Goal: Task Accomplishment & Management: Use online tool/utility

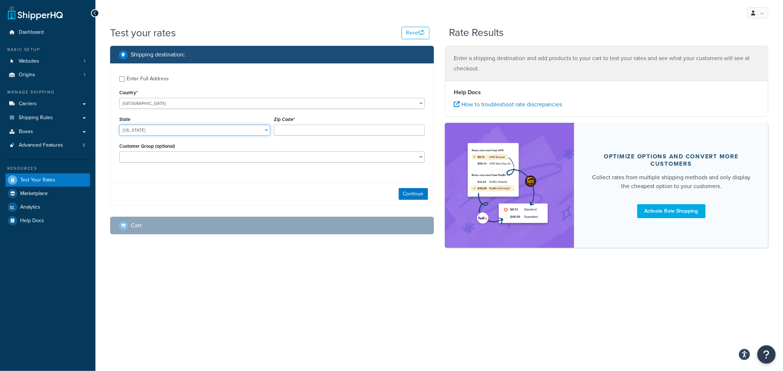
click at [185, 129] on select "Alabama Alaska American Samoa Arizona Arkansas Armed Forces Americas Armed Forc…" at bounding box center [194, 130] width 151 height 11
select select "KS"
click at [311, 127] on input "Zip Code*" at bounding box center [349, 130] width 151 height 11
type input "66061"
click at [418, 195] on button "Continue" at bounding box center [413, 194] width 29 height 12
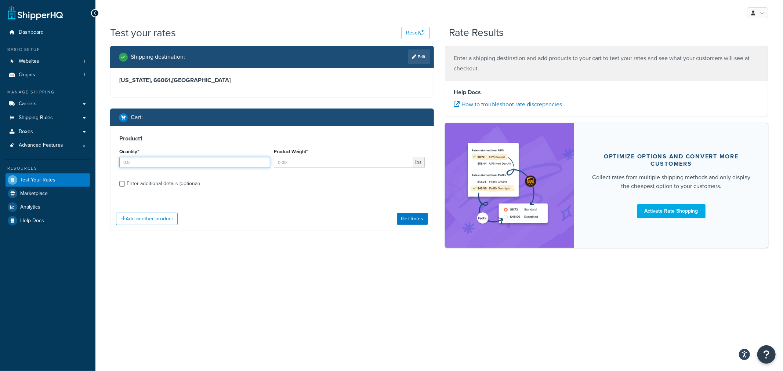
click at [145, 162] on input "Quantity*" at bounding box center [194, 162] width 151 height 11
type input "1"
click at [288, 167] on input "Product Weight*" at bounding box center [343, 162] width 139 height 11
type input "1"
click at [174, 182] on div "Enter additional details (optional)" at bounding box center [163, 184] width 73 height 10
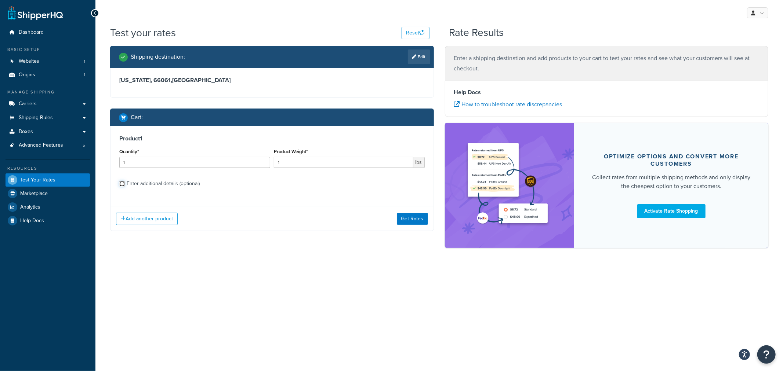
click at [125, 182] on input "Enter additional details (optional)" at bounding box center [122, 184] width 6 height 6
checkbox input "true"
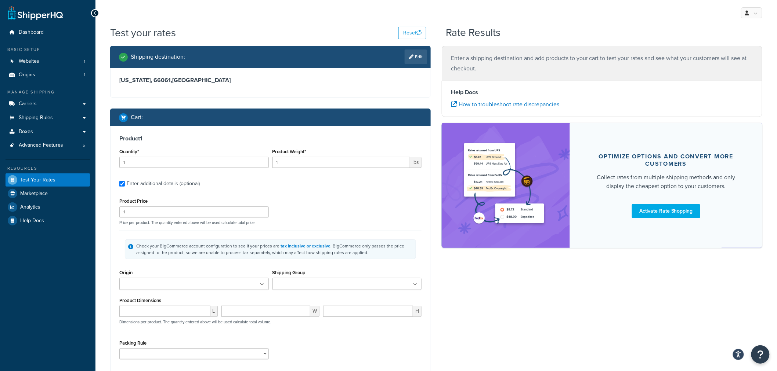
click at [210, 287] on ul at bounding box center [193, 284] width 149 height 12
click at [300, 283] on input "Shipping Group" at bounding box center [307, 285] width 65 height 8
click at [405, 264] on div "Check your BigCommerce account configuration to see if your prices are tax incl…" at bounding box center [270, 249] width 302 height 37
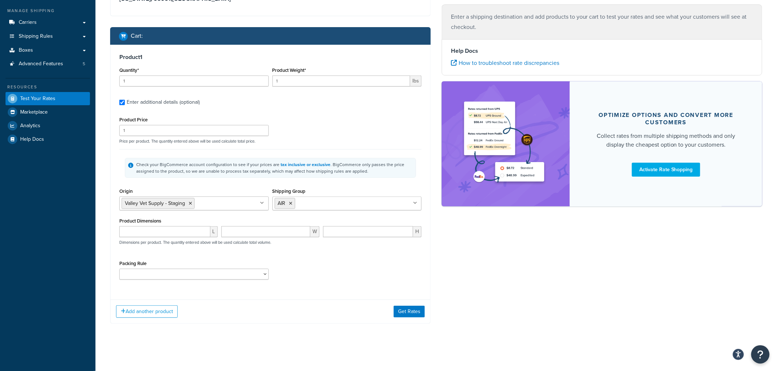
scroll to position [83, 0]
click at [157, 314] on button "Add another product" at bounding box center [147, 311] width 62 height 12
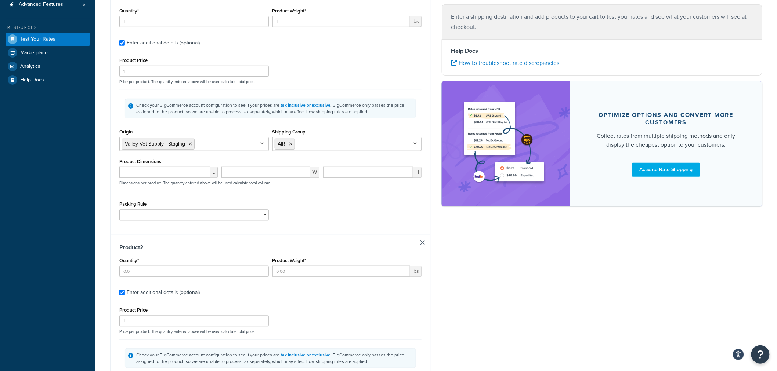
scroll to position [164, 0]
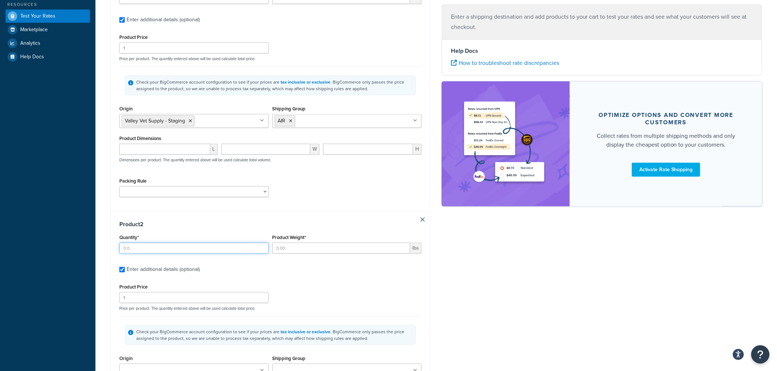
click at [145, 251] on input "Quantity*" at bounding box center [193, 248] width 149 height 11
type input "1"
click at [295, 249] on input "Product Weight*" at bounding box center [341, 248] width 138 height 11
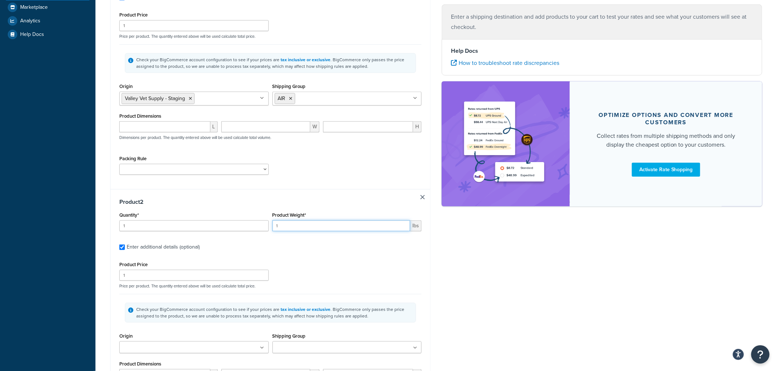
scroll to position [287, 0]
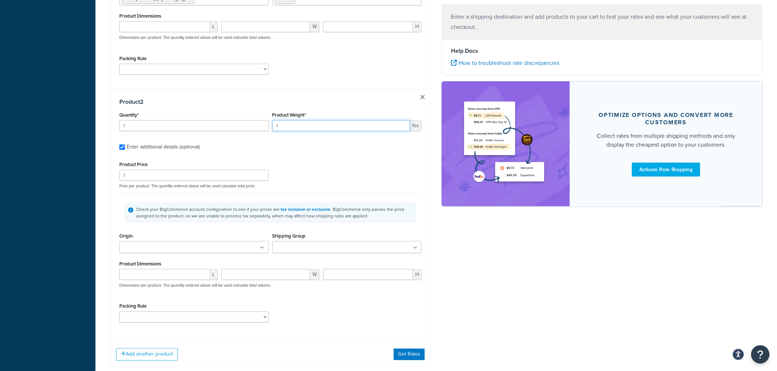
type input "1"
click at [300, 247] on input "Shipping Group" at bounding box center [307, 248] width 65 height 8
type input "f"
click at [235, 302] on div "Product Price 1 Price per product. The quantity entered above will be used calc…" at bounding box center [270, 245] width 302 height 171
click at [158, 247] on input "Origin" at bounding box center [153, 248] width 65 height 8
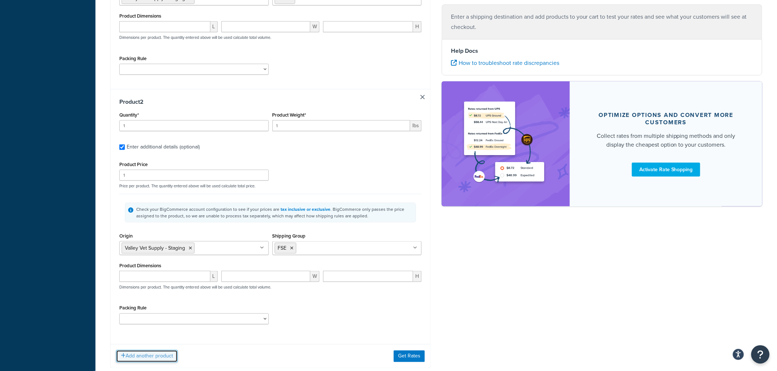
click at [144, 359] on button "Add another product" at bounding box center [147, 357] width 62 height 12
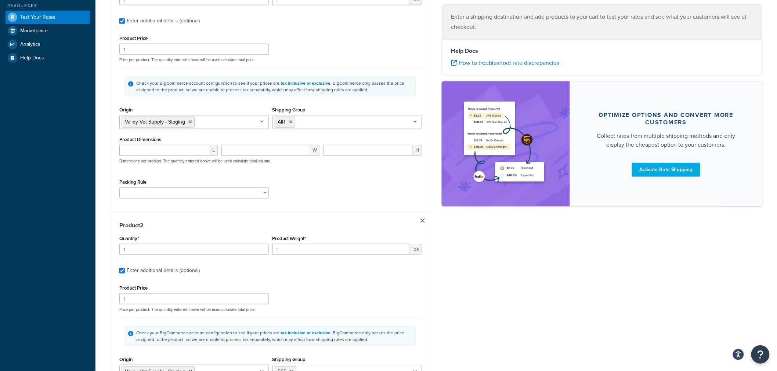
scroll to position [123, 0]
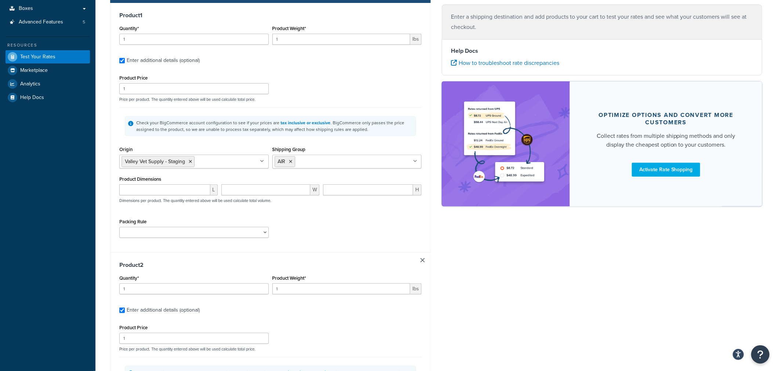
click at [318, 164] on input "Shipping Group" at bounding box center [329, 161] width 65 height 8
type input "f"
click at [99, 250] on div "Test your rates Reset Rate Results Shipping destination : Edit Kansas, 66061 , …" at bounding box center [435, 355] width 681 height 907
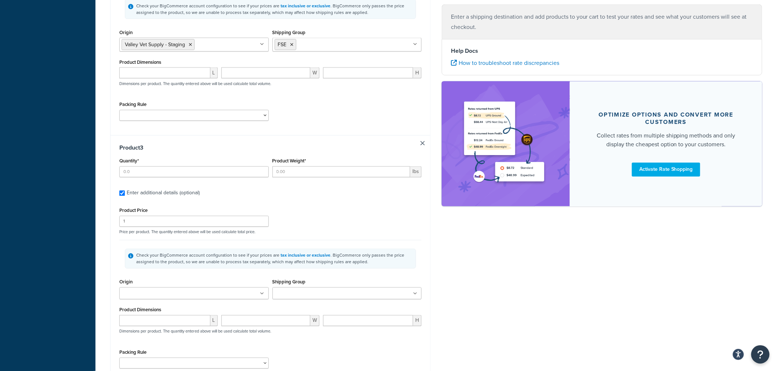
scroll to position [531, 0]
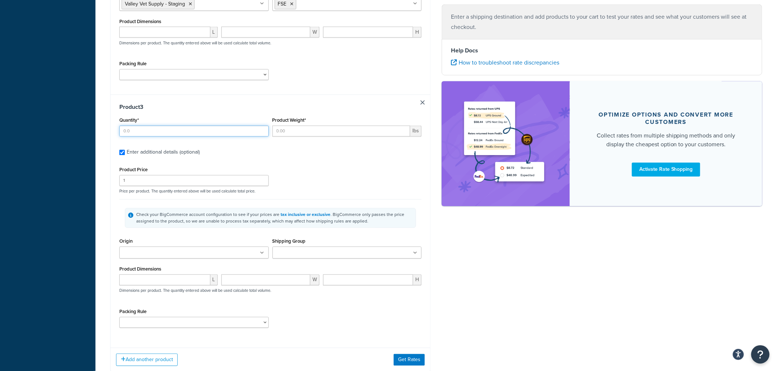
click at [134, 129] on input "Quantity*" at bounding box center [193, 131] width 149 height 11
type input "1"
type input "2"
click at [291, 134] on input "Product Weight*" at bounding box center [341, 131] width 138 height 11
type input "1"
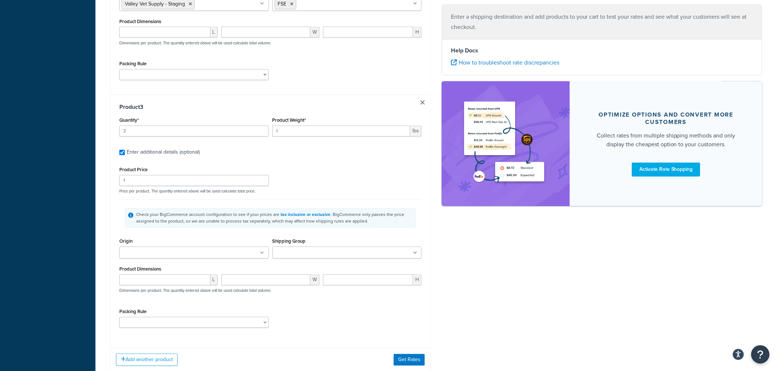
click at [193, 255] on ul at bounding box center [193, 253] width 149 height 12
drag, startPoint x: 186, startPoint y: 266, endPoint x: 239, endPoint y: 262, distance: 53.8
click at [298, 249] on ul at bounding box center [346, 253] width 149 height 12
type input "f"
type input "a"
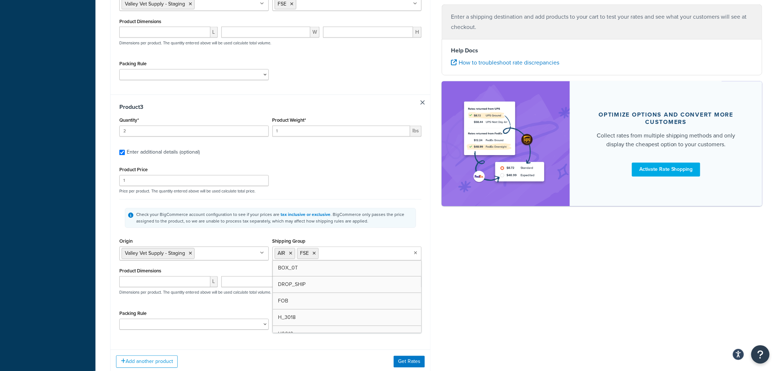
click at [111, 293] on div "Product 3 Quantity* 2 Product Weight* 1 lbs Enter additional details (optional)…" at bounding box center [270, 220] width 320 height 250
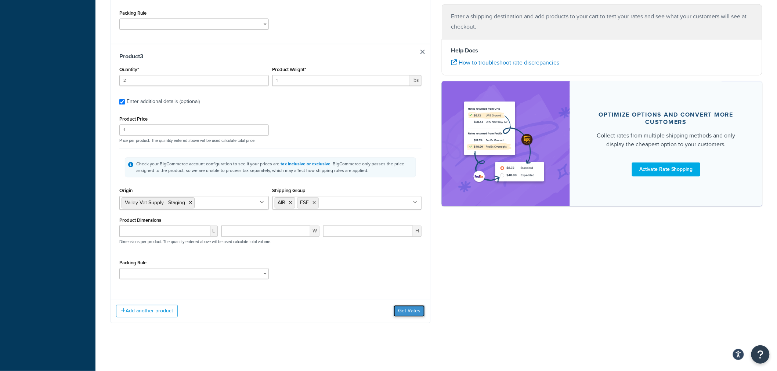
click at [417, 312] on button "Get Rates" at bounding box center [408, 312] width 31 height 12
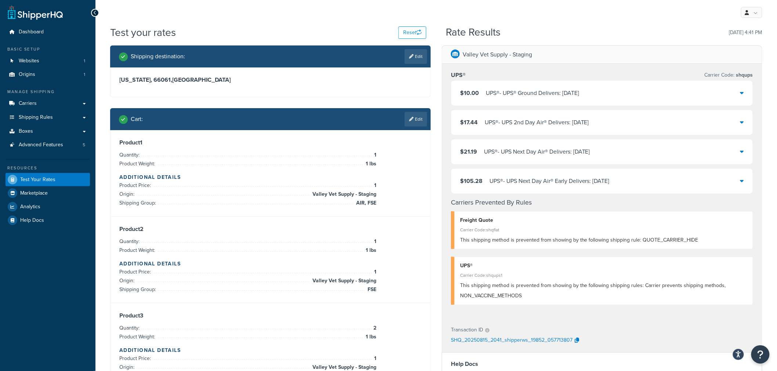
scroll to position [0, 0]
click at [744, 94] on div "$10.00 UPS® - UPS® Ground Delivers: Tue, Aug 19" at bounding box center [601, 93] width 301 height 25
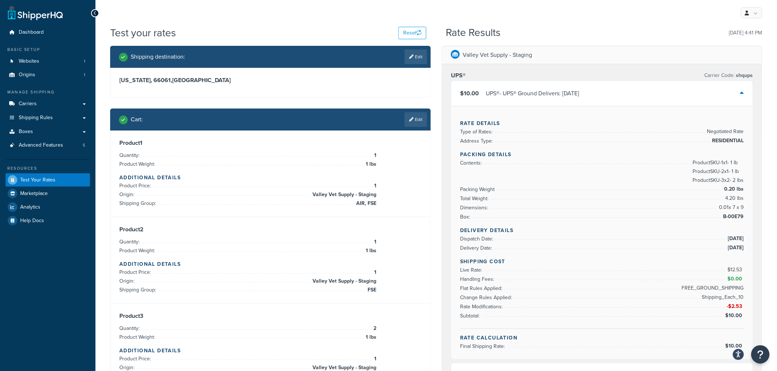
scroll to position [41, 0]
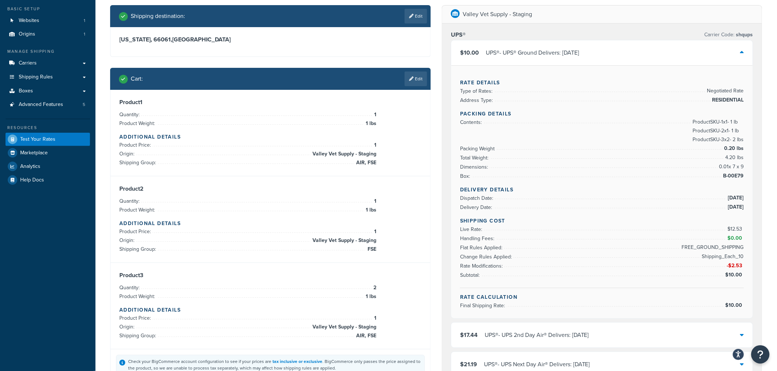
click at [413, 78] on link "Edit" at bounding box center [415, 79] width 22 height 15
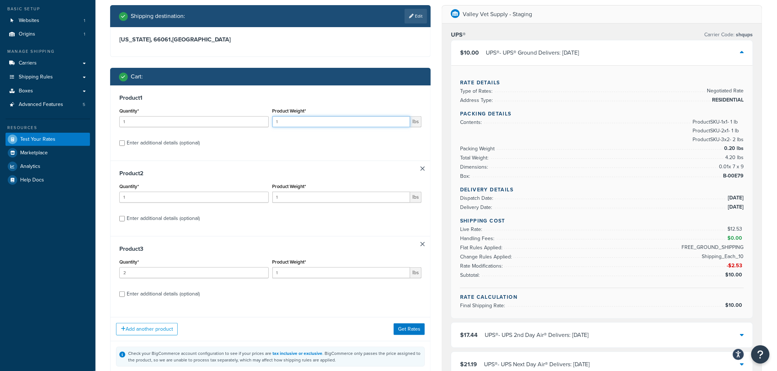
drag, startPoint x: 288, startPoint y: 117, endPoint x: 254, endPoint y: 123, distance: 35.0
click at [254, 123] on div "Quantity* 1 Product Weight* 1 lbs" at bounding box center [270, 119] width 306 height 27
type input "2"
click at [410, 331] on button "Get Rates" at bounding box center [408, 330] width 31 height 12
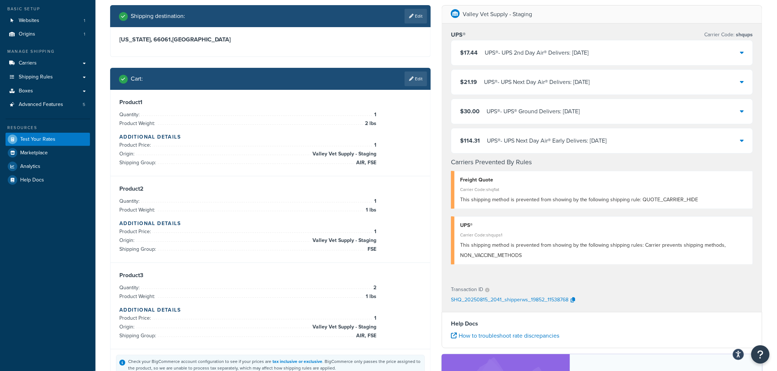
click at [741, 53] on icon at bounding box center [742, 53] width 4 height 6
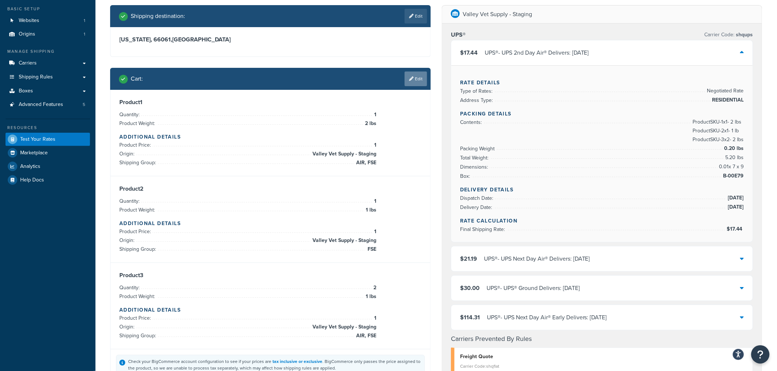
click at [414, 79] on link "Edit" at bounding box center [415, 79] width 22 height 15
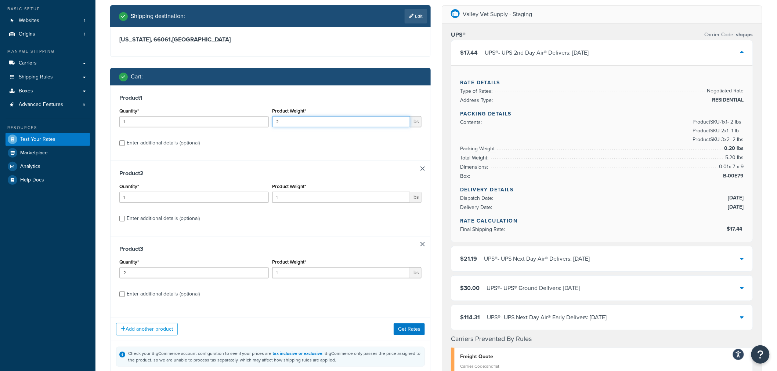
drag, startPoint x: 279, startPoint y: 121, endPoint x: 265, endPoint y: 123, distance: 14.0
click at [265, 123] on div "Quantity* 1 Product Weight* 2 lbs" at bounding box center [270, 119] width 306 height 27
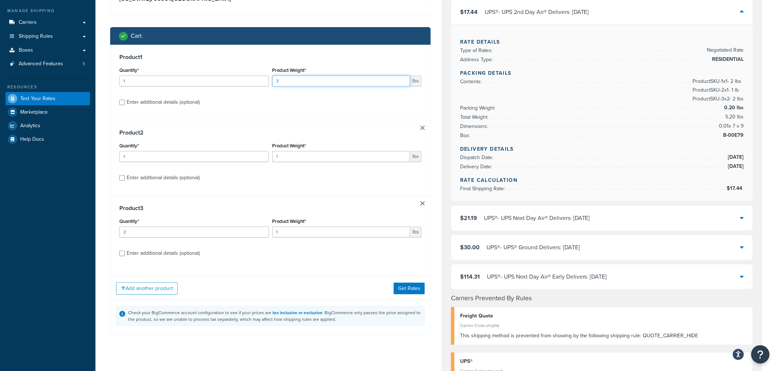
type input "3"
click at [182, 100] on div "Enter additional details (optional)" at bounding box center [163, 102] width 73 height 10
click at [125, 100] on input "Enter additional details (optional)" at bounding box center [122, 103] width 6 height 6
checkbox input "true"
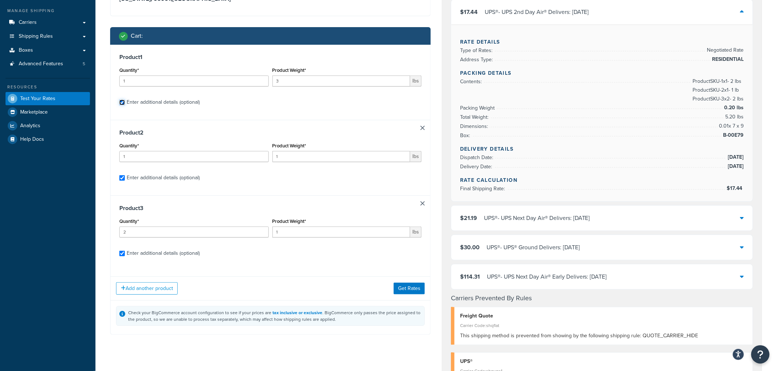
checkbox input "true"
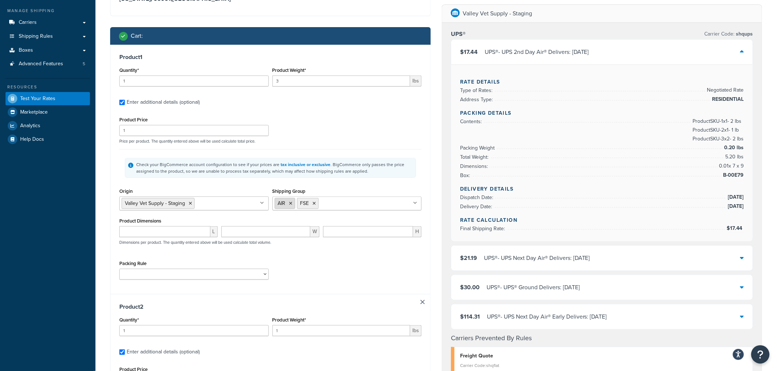
click at [290, 206] on icon at bounding box center [290, 204] width 3 height 4
click at [313, 204] on input "Shipping Group" at bounding box center [330, 203] width 65 height 8
type input "ea"
click at [348, 129] on div "Product Price 1 Price per product. The quantity entered above will be used calc…" at bounding box center [270, 129] width 306 height 29
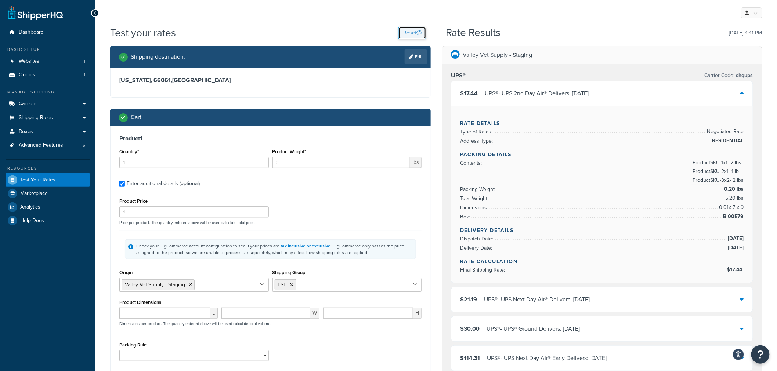
click at [414, 32] on button "Reset" at bounding box center [412, 33] width 28 height 12
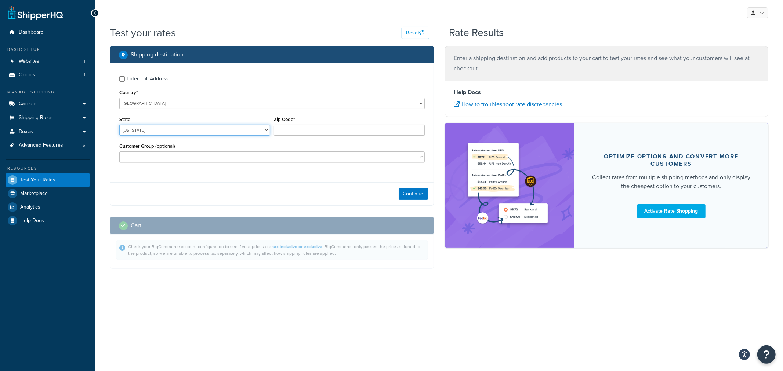
click at [162, 131] on select "Alabama Alaska American Samoa Arizona Arkansas Armed Forces Americas Armed Forc…" at bounding box center [194, 130] width 151 height 11
select select "KS"
drag, startPoint x: 316, startPoint y: 147, endPoint x: 314, endPoint y: 141, distance: 6.7
click at [317, 147] on div "Customer Group (optional) Retail Wholesale" at bounding box center [271, 151] width 305 height 21
click at [293, 125] on input "Zip Code*" at bounding box center [349, 130] width 151 height 11
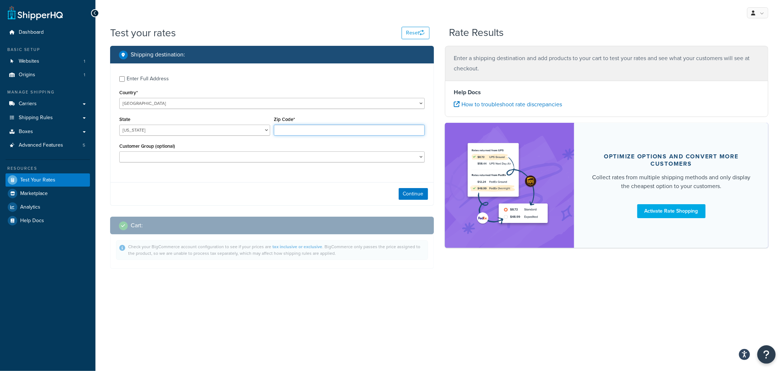
type input "66061"
click at [419, 196] on button "Continue" at bounding box center [413, 194] width 29 height 12
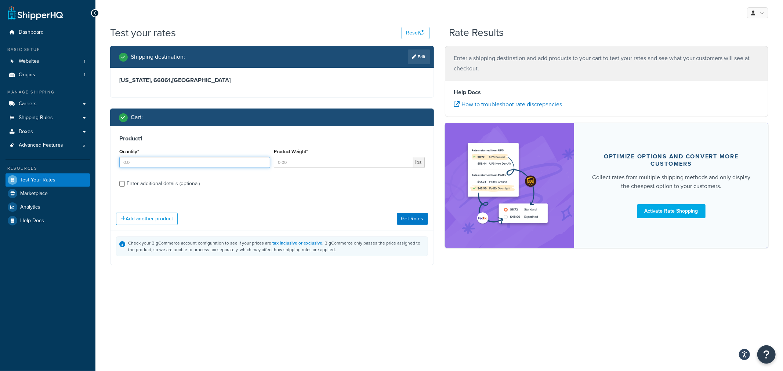
click at [142, 163] on input "Quantity*" at bounding box center [194, 162] width 151 height 11
type input "1"
click at [311, 162] on input "Product Weight*" at bounding box center [343, 162] width 139 height 11
type input "1"
click at [183, 184] on div "Enter additional details (optional)" at bounding box center [163, 184] width 73 height 10
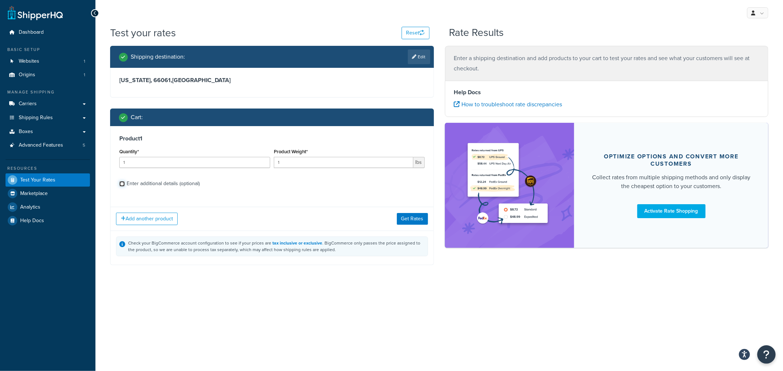
click at [125, 184] on input "Enter additional details (optional)" at bounding box center [122, 184] width 6 height 6
checkbox input "true"
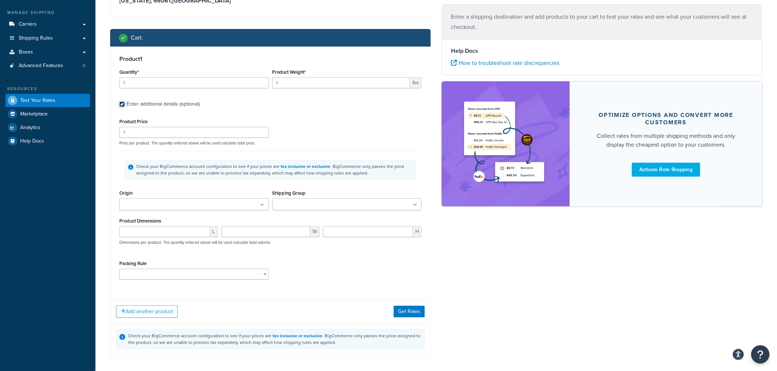
scroll to position [81, 0]
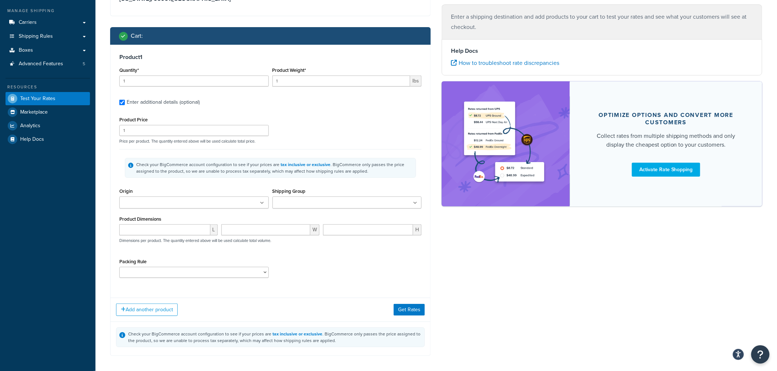
click at [298, 203] on input "Shipping Group" at bounding box center [307, 203] width 65 height 8
type input "ea"
click at [254, 193] on div "Origin Valley Vet Supply - Staging" at bounding box center [193, 197] width 149 height 22
click at [104, 192] on div "Test your rates Reset Rate Results Shipping destination : Edit Kansas, 66061 , …" at bounding box center [435, 165] width 681 height 442
click at [221, 205] on ul at bounding box center [193, 203] width 149 height 12
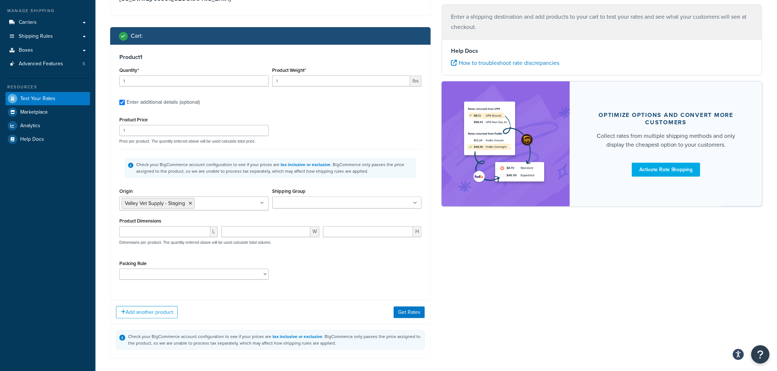
click at [298, 203] on input "Shipping Group" at bounding box center [307, 203] width 65 height 8
type input "ea"
drag, startPoint x: 291, startPoint y: 203, endPoint x: 258, endPoint y: 204, distance: 32.7
click at [258, 204] on div "Origin Valley Vet Supply - Staging No results found Shipping Group ea No result…" at bounding box center [270, 201] width 306 height 30
click at [236, 184] on div "Check your BigCommerce account configuration to see if your prices are tax incl…" at bounding box center [270, 167] width 302 height 37
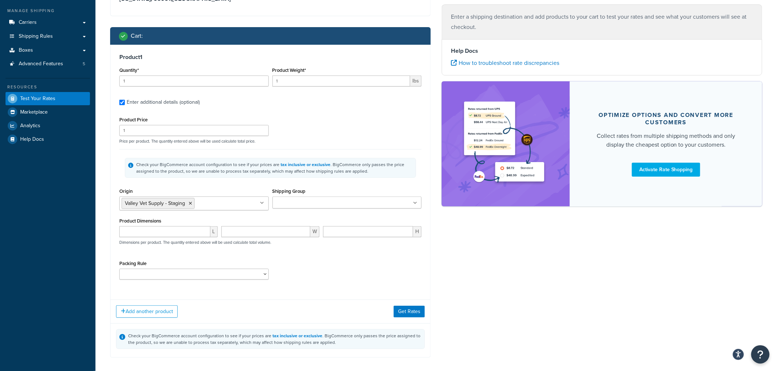
click at [365, 272] on div "Packing Rule BestFit HAZARD SHIP_SEPARATELY unitsPerBox" at bounding box center [270, 272] width 306 height 27
click at [417, 310] on button "Get Rates" at bounding box center [408, 312] width 31 height 12
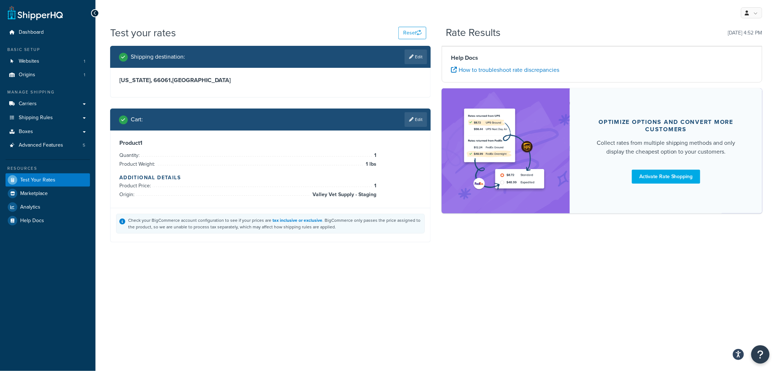
scroll to position [0, 0]
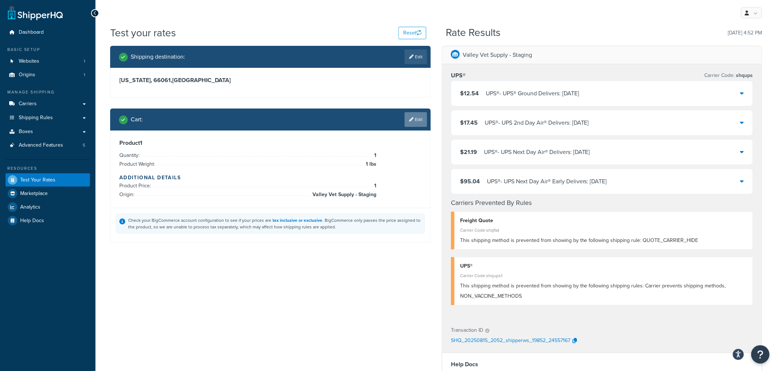
click at [413, 121] on link "Edit" at bounding box center [415, 119] width 22 height 15
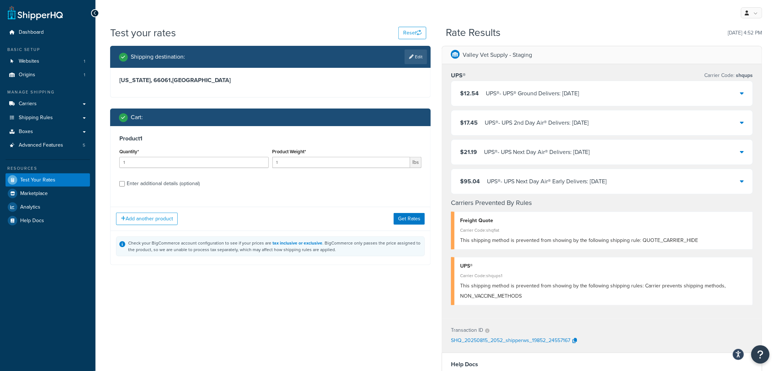
click at [189, 186] on div "Enter additional details (optional)" at bounding box center [163, 184] width 73 height 10
click at [125, 186] on input "Enter additional details (optional)" at bounding box center [122, 184] width 6 height 6
checkbox input "true"
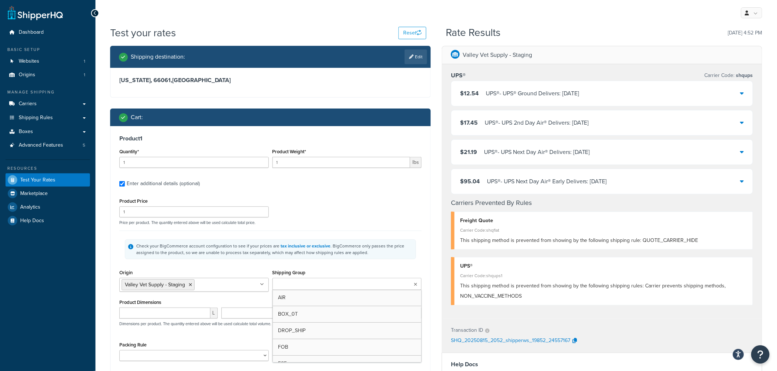
click at [301, 286] on input "Shipping Group" at bounding box center [307, 285] width 65 height 8
type input "ea"
drag, startPoint x: 283, startPoint y: 284, endPoint x: 258, endPoint y: 284, distance: 24.6
click at [258, 284] on div "Origin Valley Vet Supply - Staging No results found Shipping Group ea No result…" at bounding box center [270, 283] width 306 height 30
click at [262, 266] on div "Check your BigCommerce account configuration to see if your prices are tax incl…" at bounding box center [270, 249] width 302 height 37
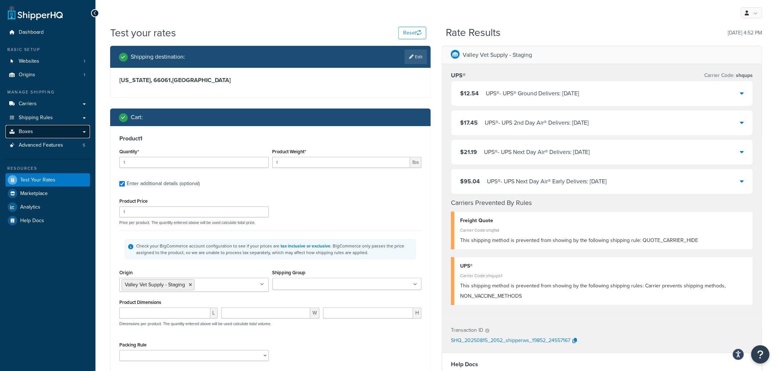
click at [84, 131] on link "Boxes" at bounding box center [48, 132] width 84 height 14
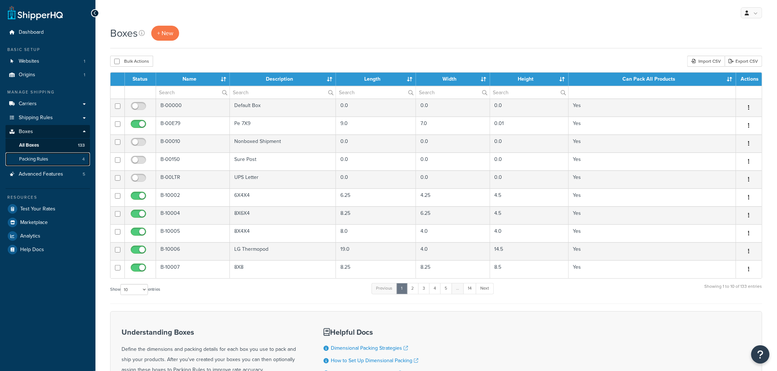
click at [54, 160] on link "Packing Rules 4" at bounding box center [48, 160] width 84 height 14
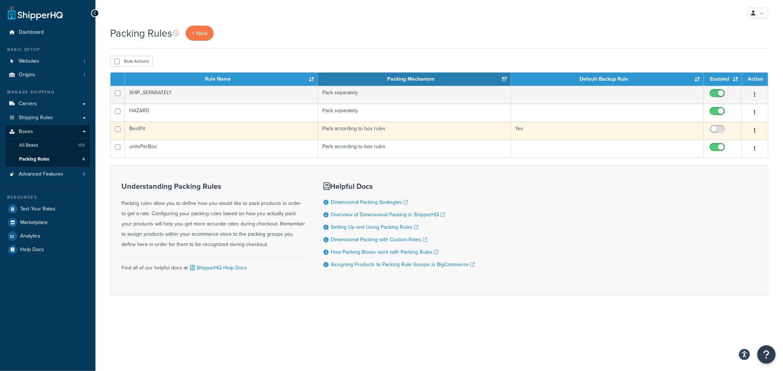
click at [145, 127] on td "BestFit" at bounding box center [221, 131] width 193 height 18
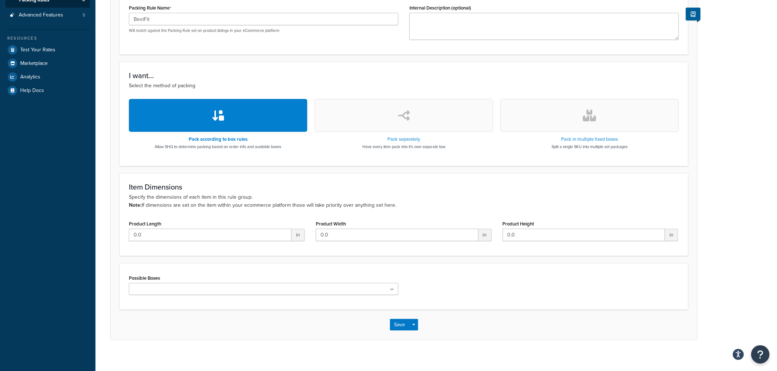
scroll to position [165, 0]
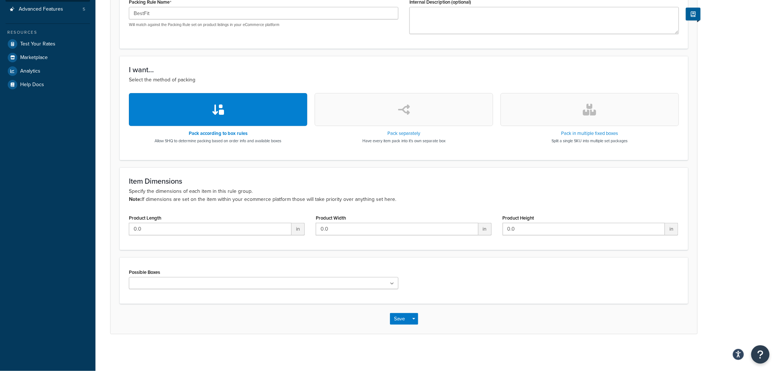
click at [390, 283] on icon at bounding box center [392, 284] width 4 height 4
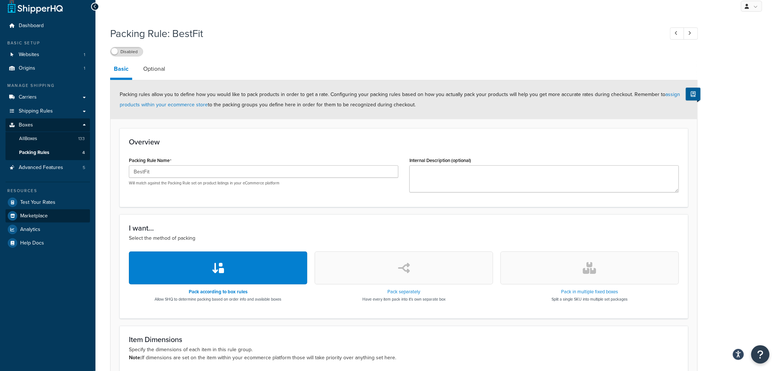
scroll to position [0, 0]
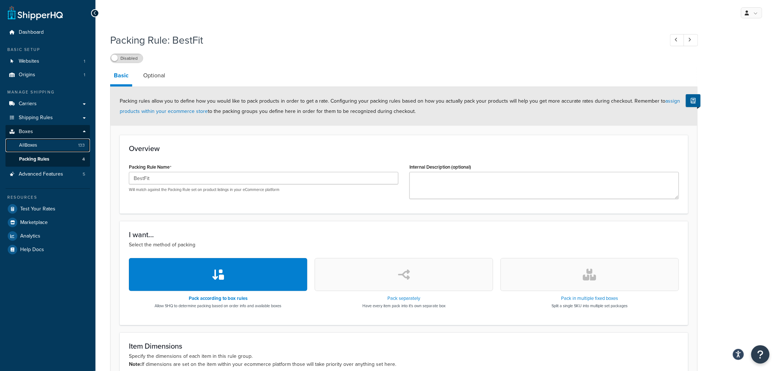
click at [33, 145] on span "All Boxes" at bounding box center [28, 145] width 18 height 6
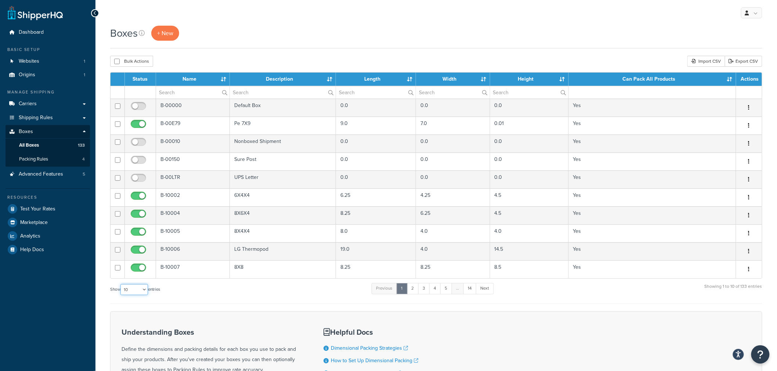
click at [139, 291] on select "10 15 25 50 100 1000" at bounding box center [134, 289] width 28 height 11
select select "1000"
click at [121, 285] on select "10 15 25 50 100 1000" at bounding box center [134, 289] width 28 height 11
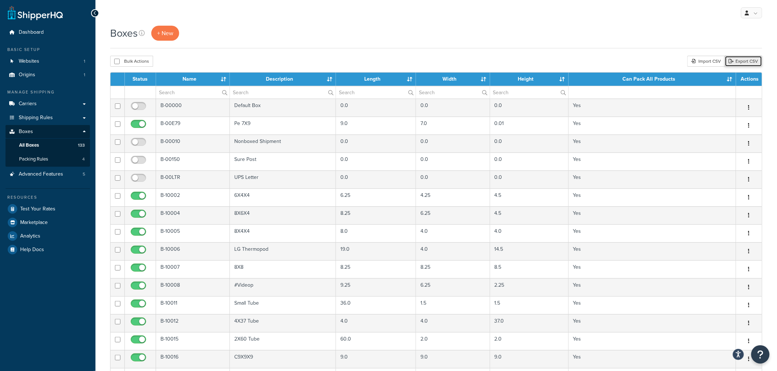
click at [745, 61] on link "Export CSV" at bounding box center [743, 61] width 37 height 11
click at [50, 119] on span "Shipping Rules" at bounding box center [36, 118] width 34 height 6
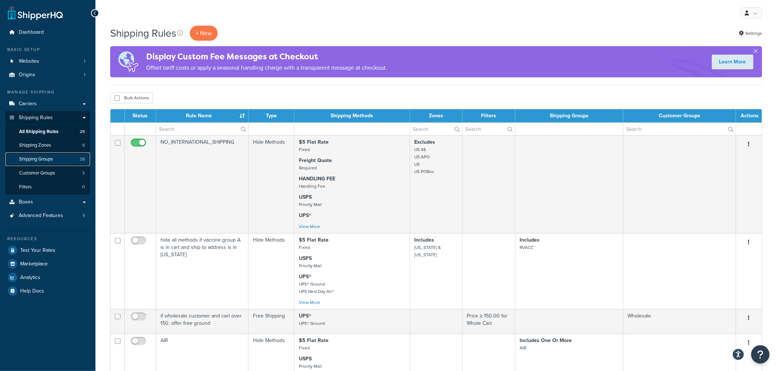
click at [49, 159] on span "Shipping Groups" at bounding box center [36, 159] width 34 height 6
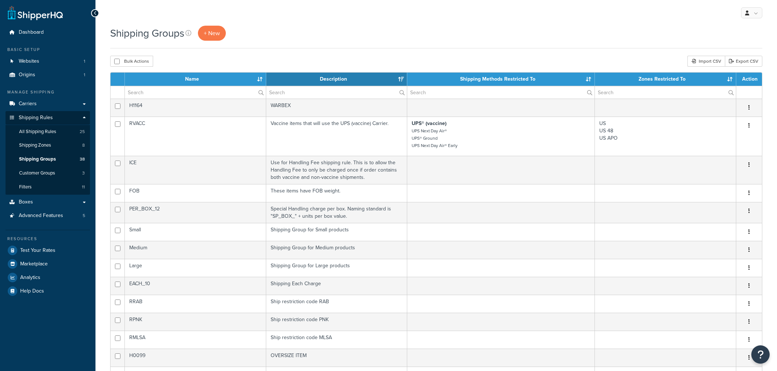
select select "15"
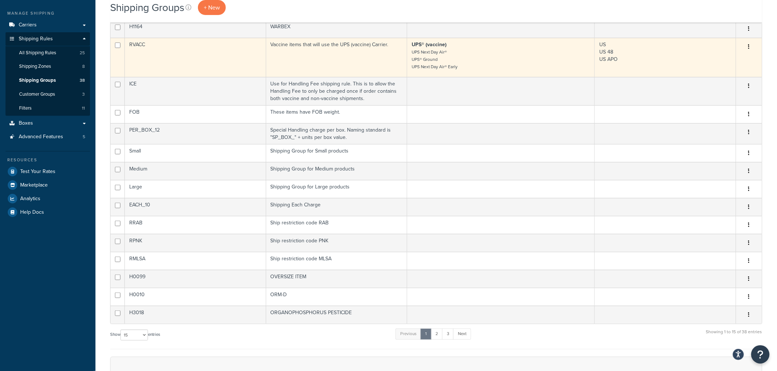
scroll to position [81, 0]
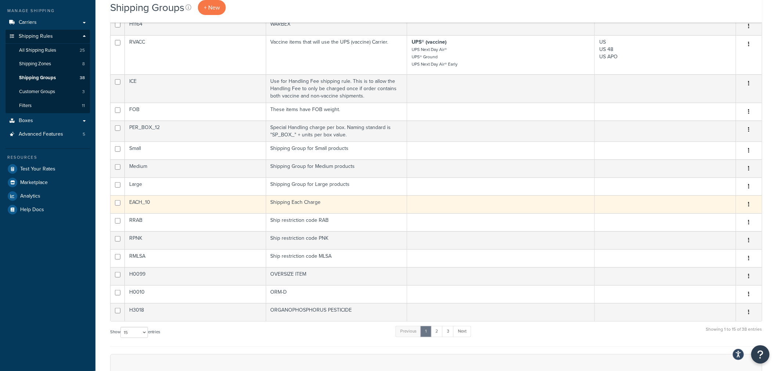
click at [144, 203] on td "EACH_10" at bounding box center [195, 205] width 141 height 18
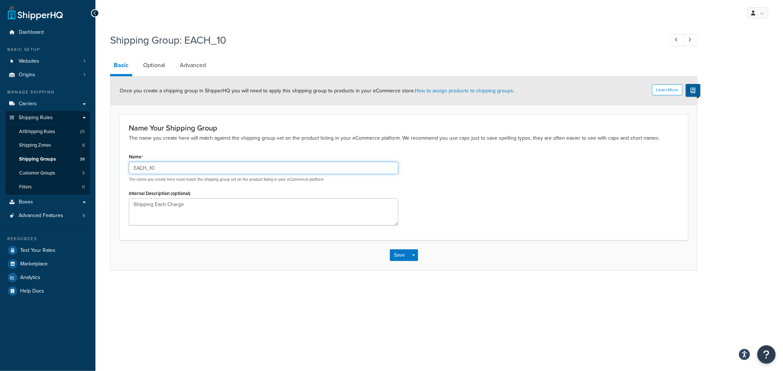
click at [169, 170] on input "EACH_10" at bounding box center [263, 168] width 269 height 12
type input "EACH_21"
click at [396, 256] on button "Save" at bounding box center [400, 256] width 20 height 12
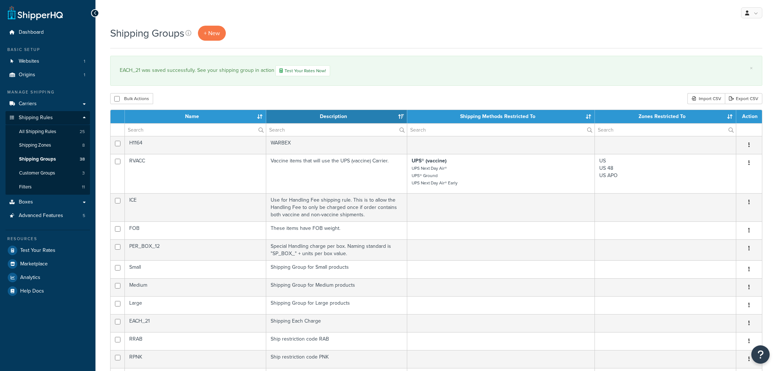
select select "15"
